Goal: Task Accomplishment & Management: Use online tool/utility

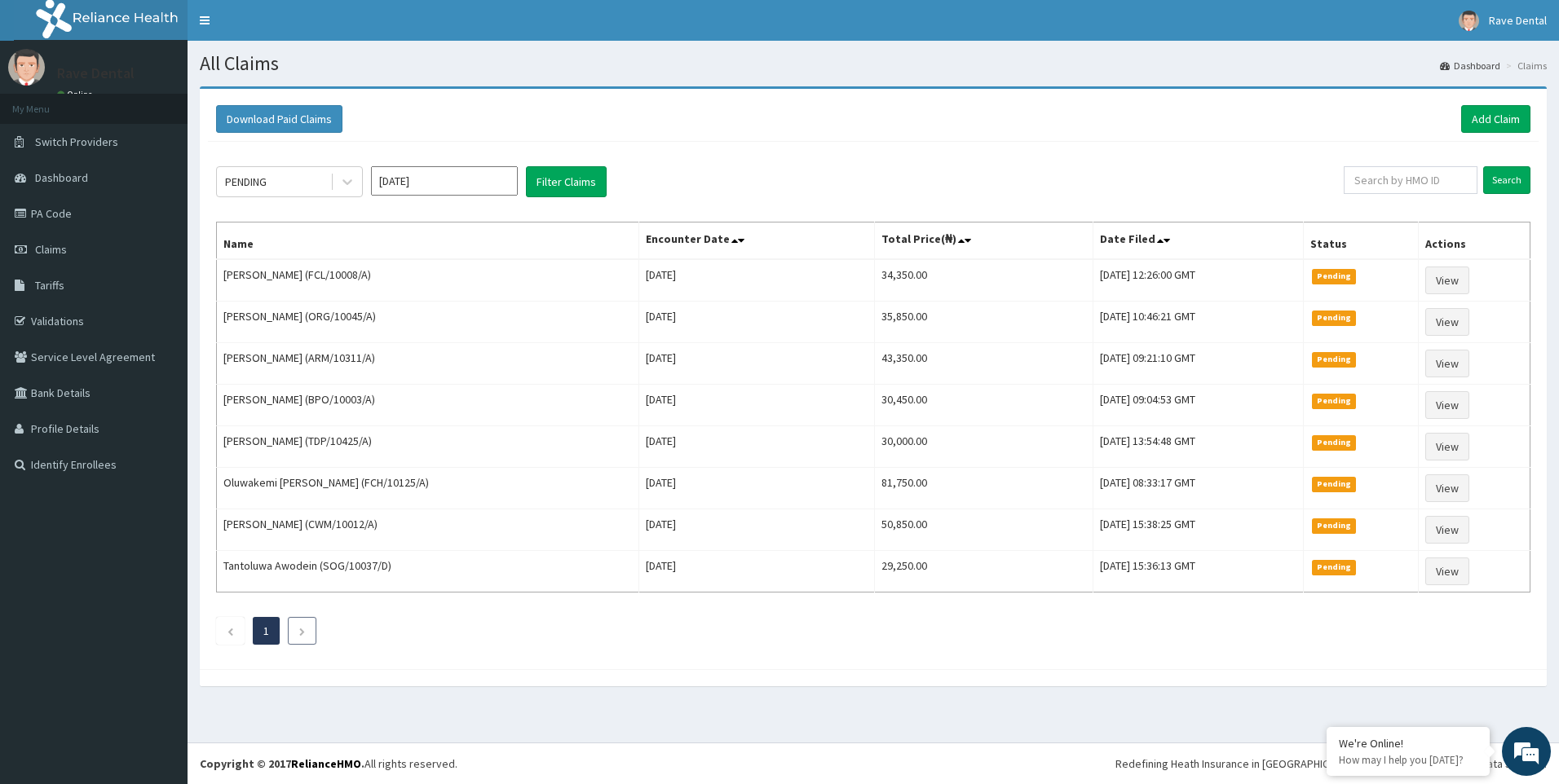
click at [303, 631] on icon "Next page" at bounding box center [302, 632] width 7 height 9
click at [1498, 125] on link "Add Claim" at bounding box center [1495, 119] width 69 height 28
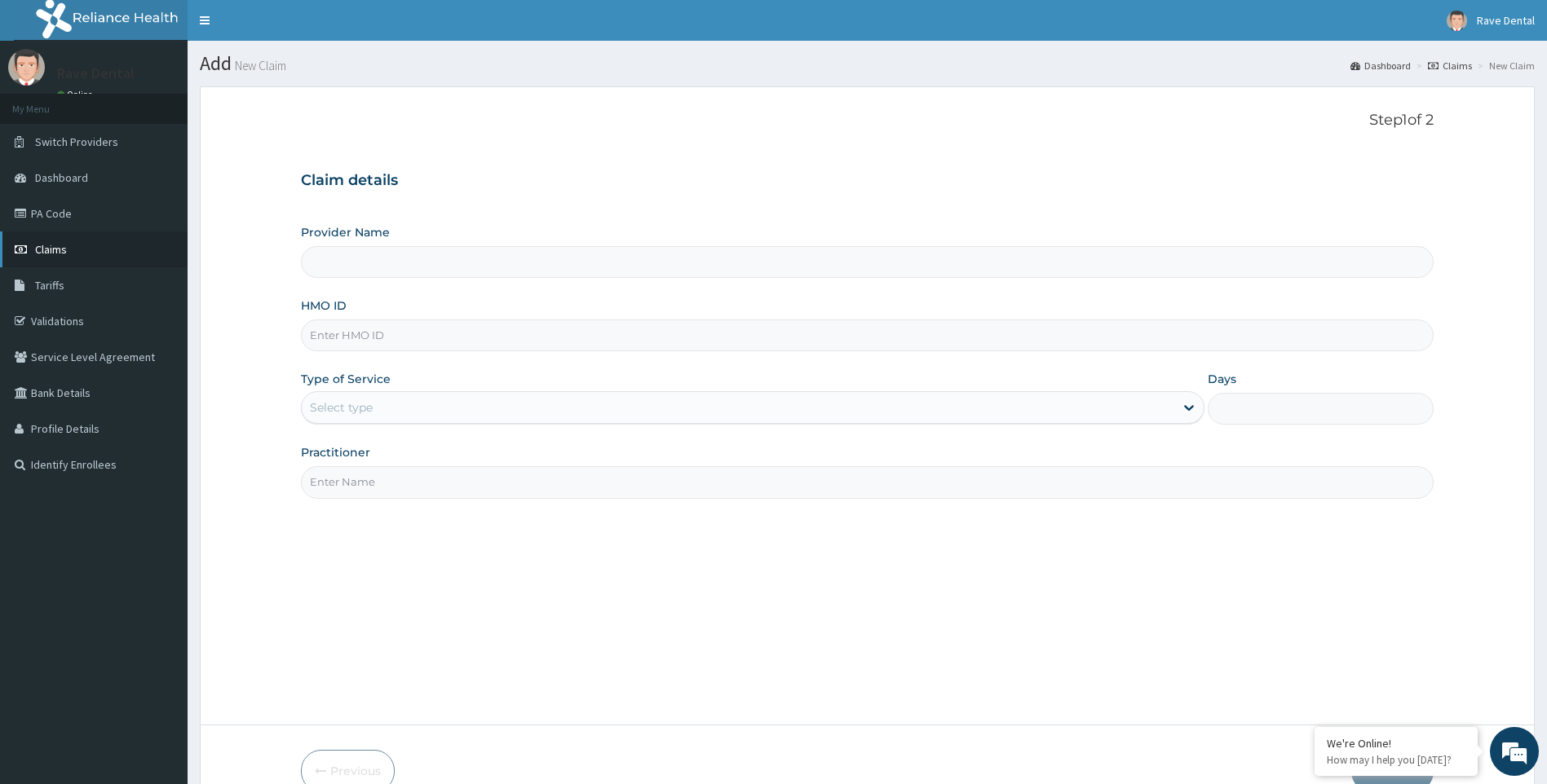
type input "Rave Dental Clinic -OGBA"
click at [122, 247] on link "Claims" at bounding box center [94, 249] width 187 height 36
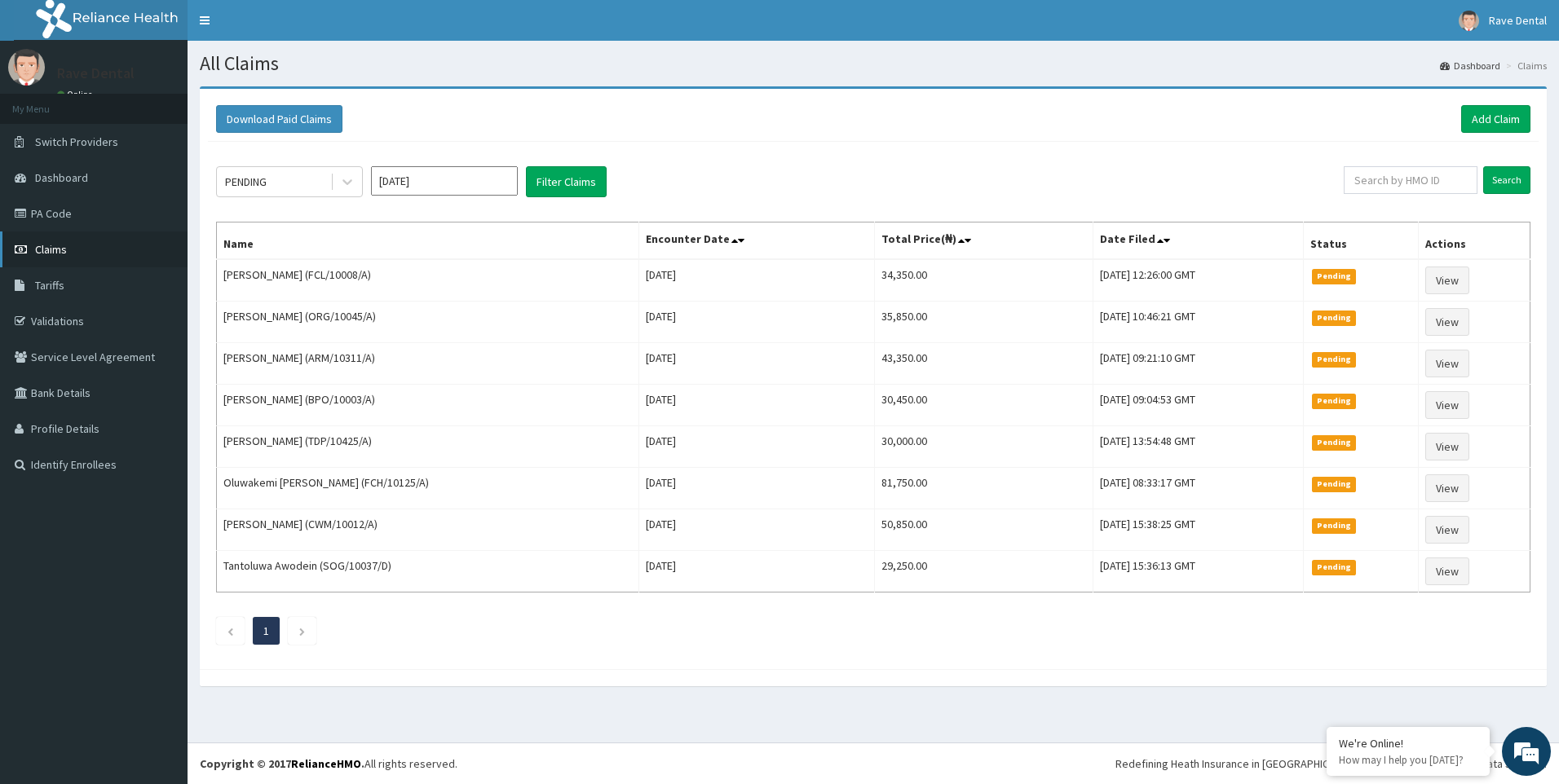
click at [48, 240] on link "Claims" at bounding box center [94, 249] width 187 height 36
click at [51, 218] on link "PA Code" at bounding box center [94, 213] width 187 height 36
click at [1428, 181] on input "text" at bounding box center [1410, 181] width 134 height 28
paste input "EAG/10024/C"
type input "EAG/10024/C"
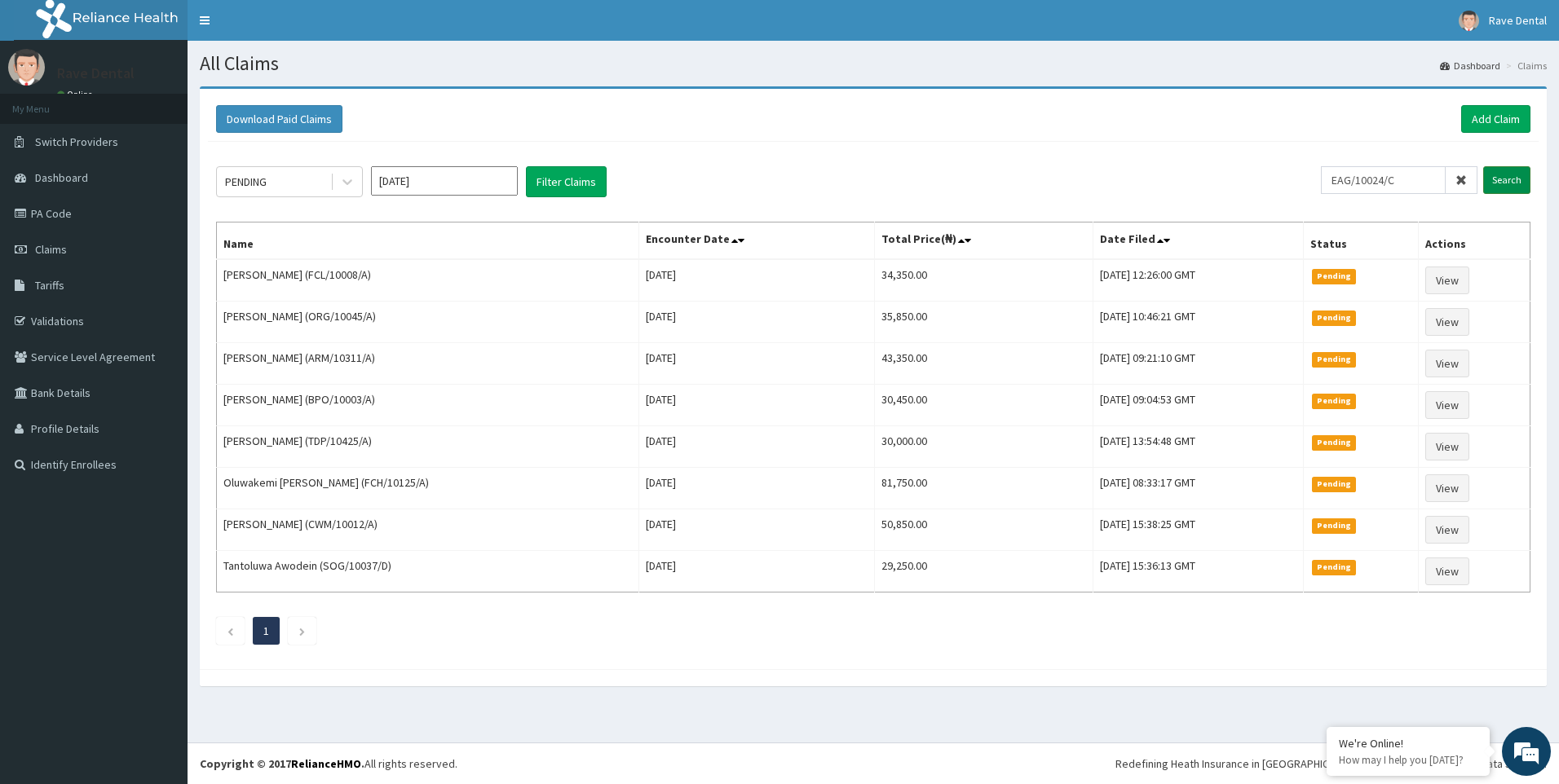
click at [1499, 177] on input "Search" at bounding box center [1507, 181] width 48 height 28
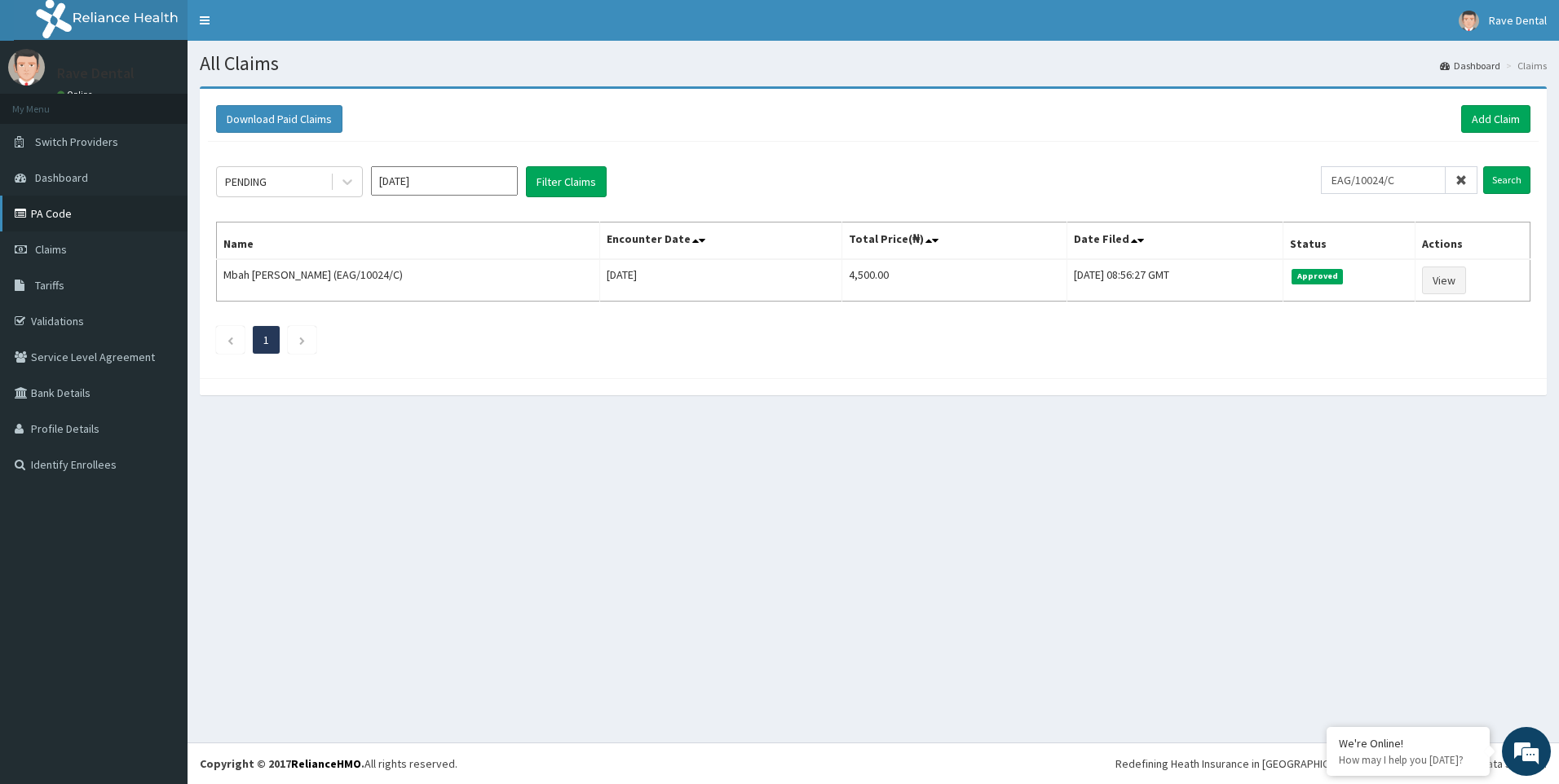
click at [62, 209] on link "PA Code" at bounding box center [94, 213] width 187 height 36
